Goal: Use online tool/utility: Use online tool/utility

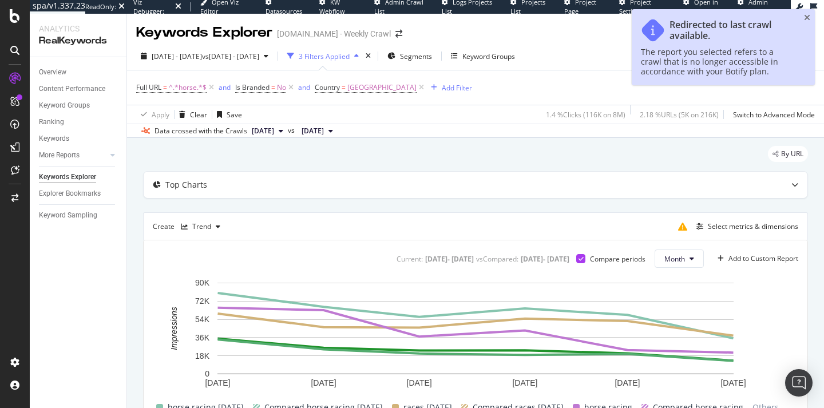
click at [138, 6] on div "Viz Debugger:" at bounding box center [153, 7] width 40 height 18
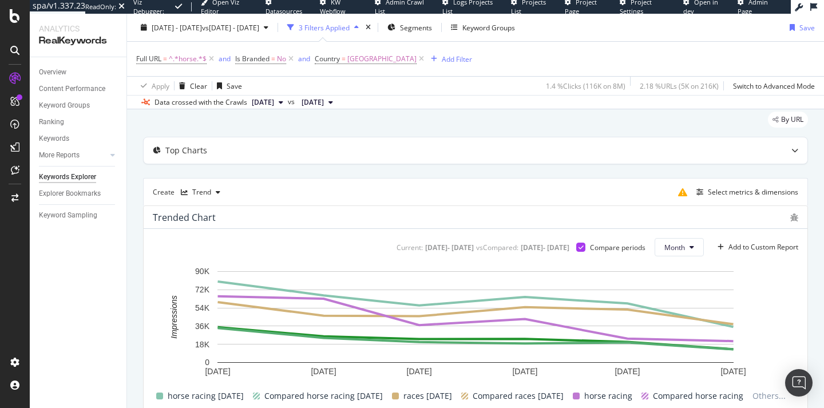
scroll to position [21, 0]
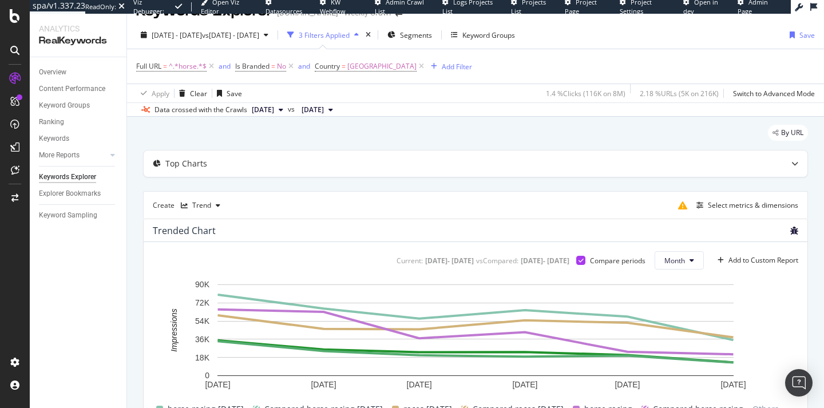
click at [795, 231] on icon "bug" at bounding box center [795, 231] width 8 height 8
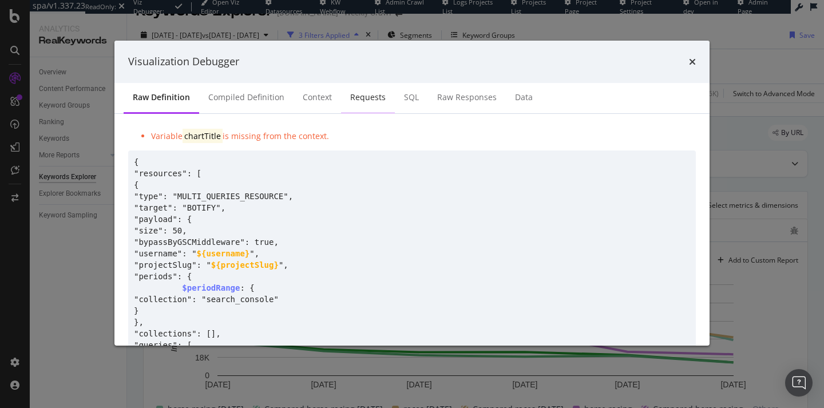
click at [353, 96] on div "Requests" at bounding box center [367, 97] width 35 height 11
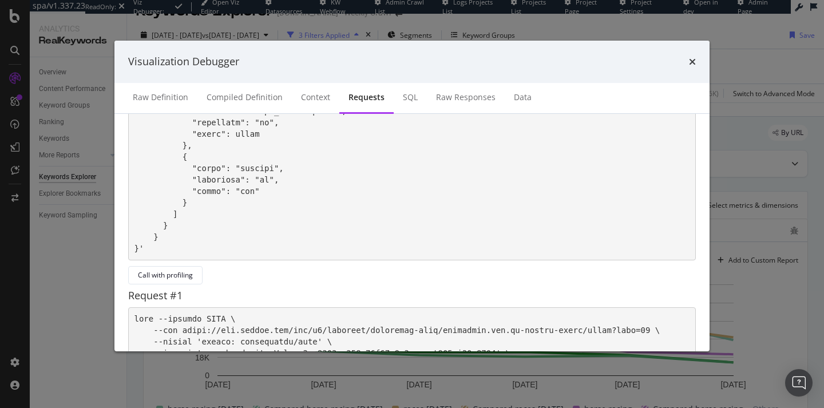
scroll to position [825, 0]
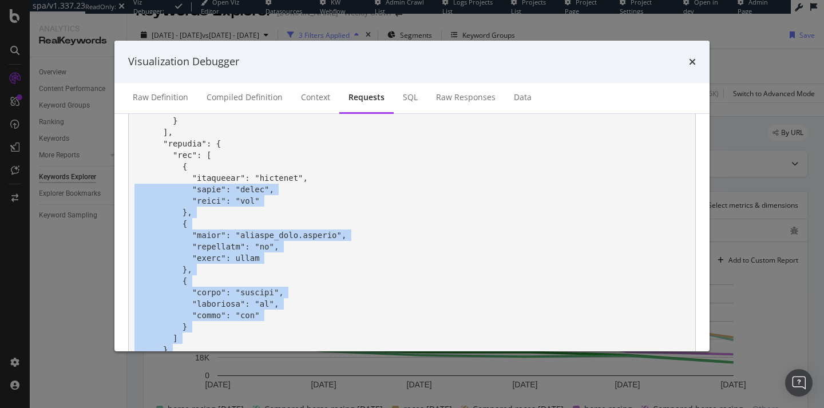
drag, startPoint x: 210, startPoint y: 247, endPoint x: 188, endPoint y: 191, distance: 60.0
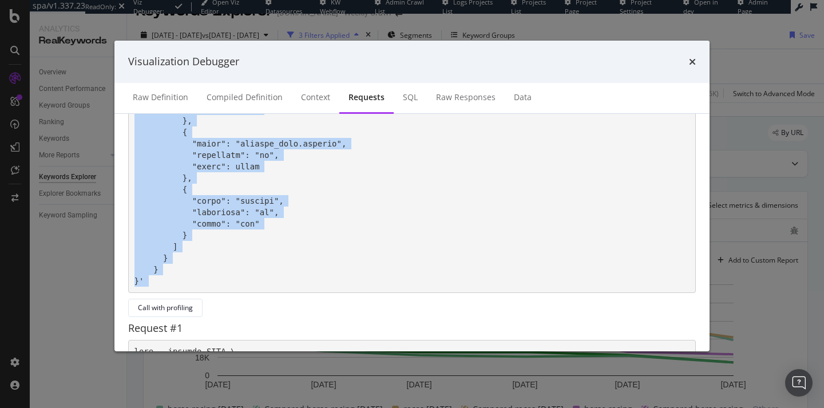
scroll to position [831, 0]
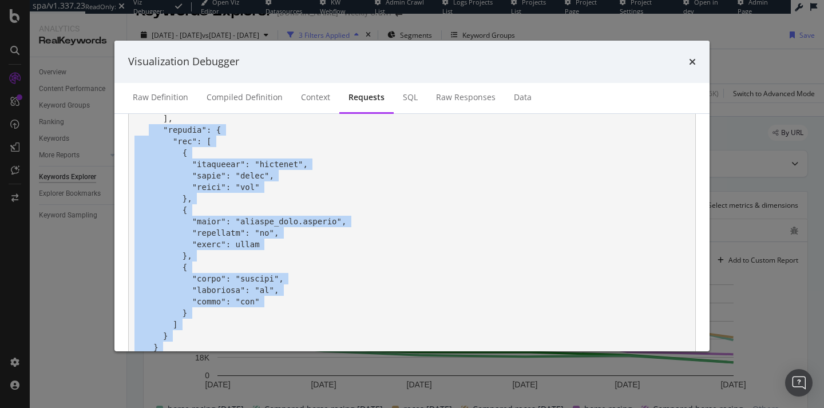
drag, startPoint x: 141, startPoint y: 244, endPoint x: 149, endPoint y: 134, distance: 110.2
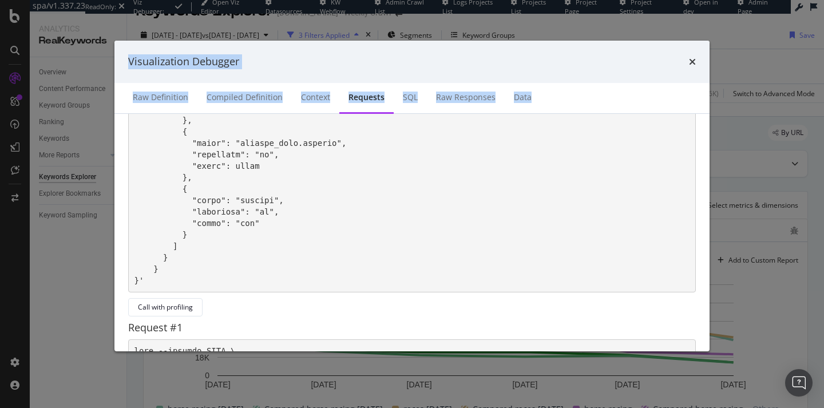
scroll to position [807, 0]
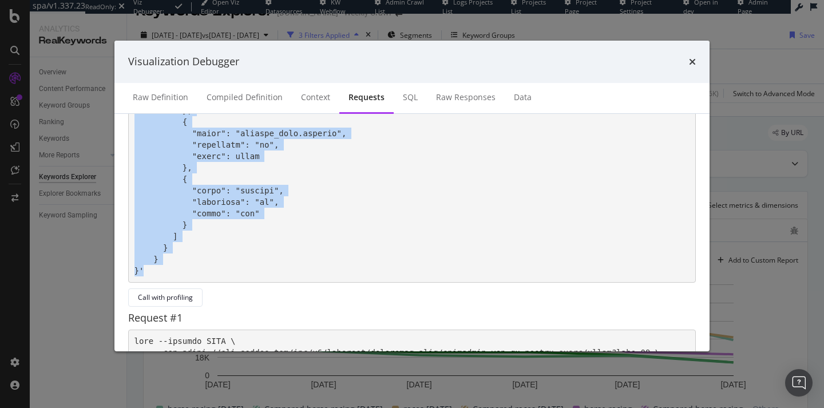
drag, startPoint x: 191, startPoint y: 229, endPoint x: 143, endPoint y: 270, distance: 63.8
copy pre "{ "collections": [ "search_console" ], "periods": [ [ "20250101", "20250630" ],…"
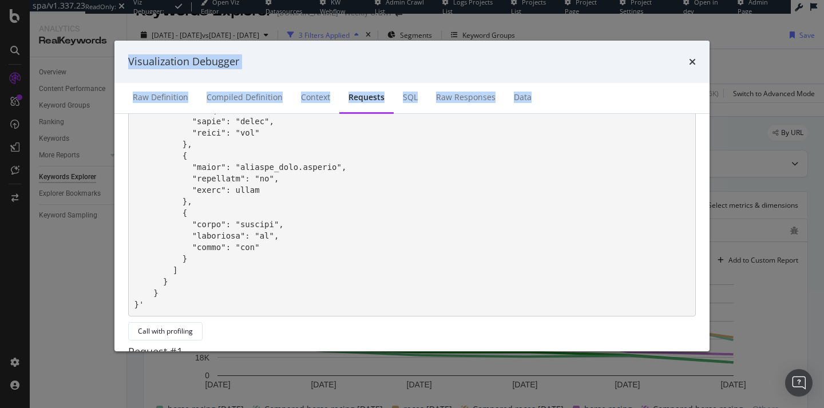
scroll to position [796, 0]
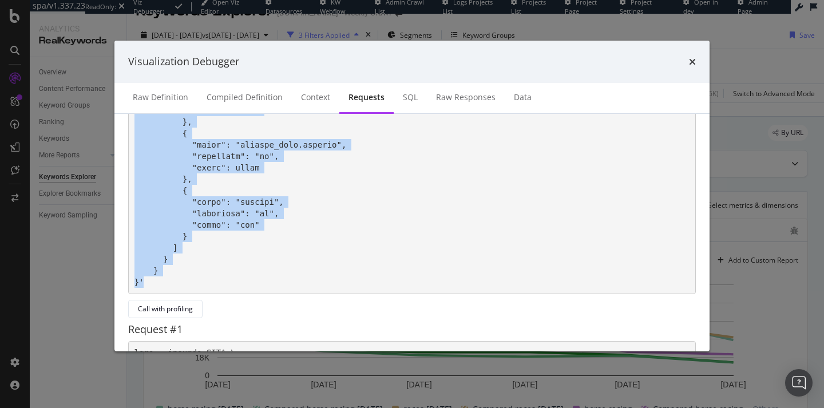
drag, startPoint x: 133, startPoint y: 160, endPoint x: 172, endPoint y: 278, distance: 124.2
copy pre "curl --request POST \ --url https://app.botify.com/api/v1/projects/sportsbet-te…"
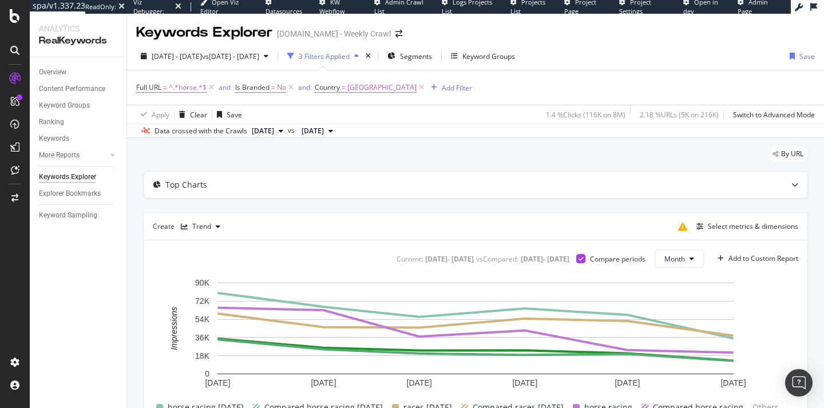
click at [156, 5] on div "Viz Debugger:" at bounding box center [153, 7] width 40 height 18
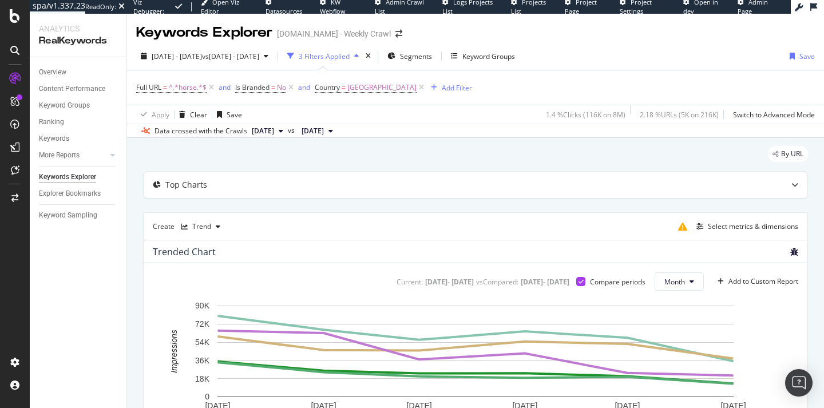
click at [794, 252] on icon "bug" at bounding box center [795, 252] width 8 height 8
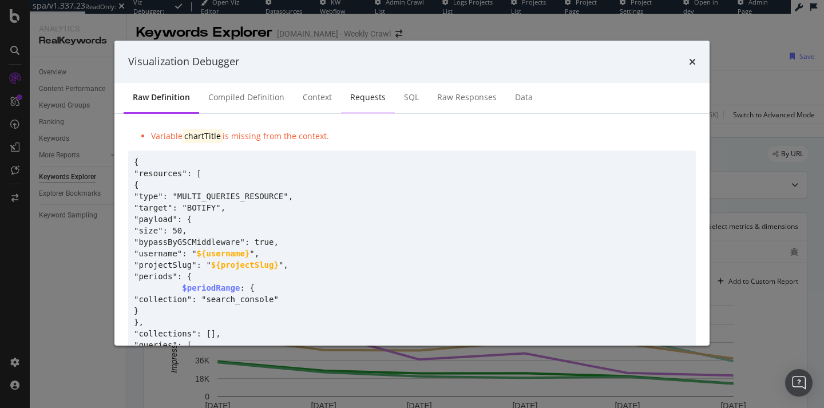
click at [358, 98] on div "Requests" at bounding box center [367, 97] width 35 height 11
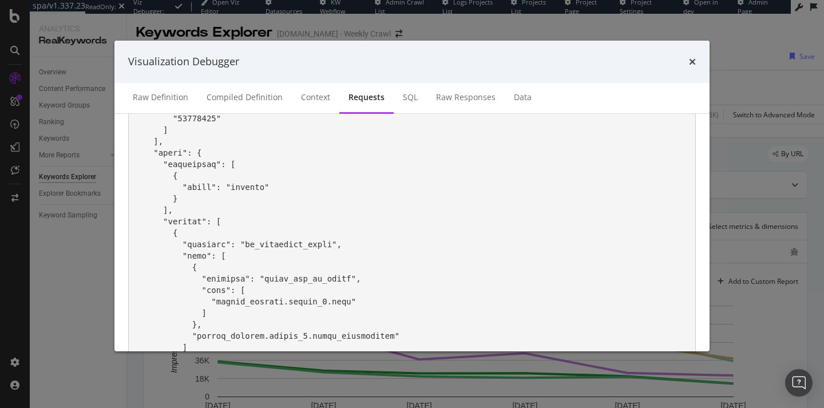
scroll to position [1229, 0]
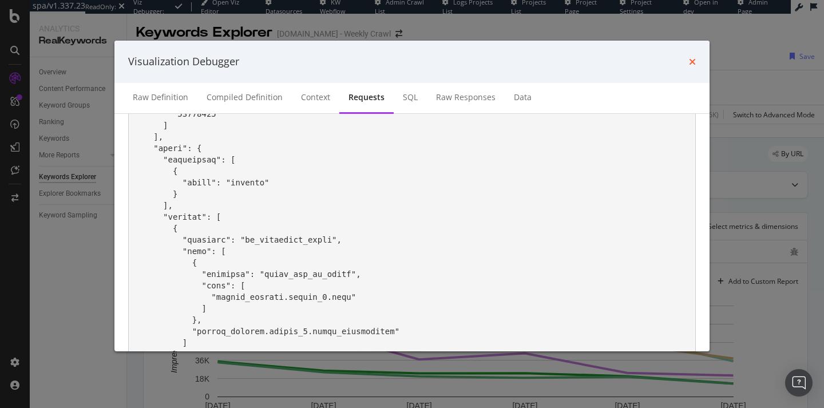
click at [692, 59] on icon "times" at bounding box center [692, 61] width 7 height 9
